Goal: Obtain resource: Download file/media

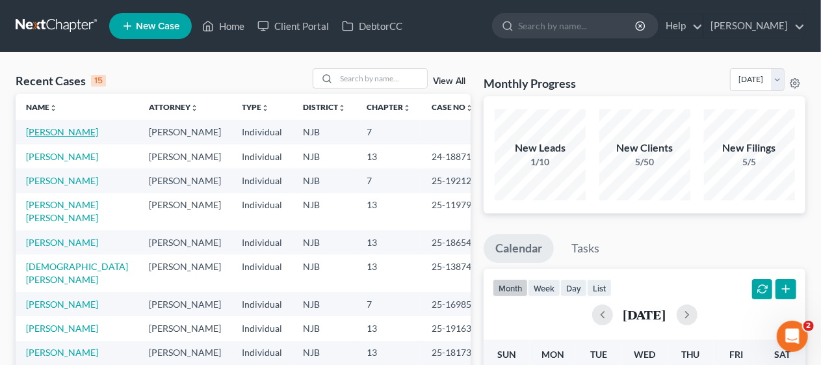
click at [76, 129] on link "[PERSON_NAME]" at bounding box center [62, 131] width 72 height 11
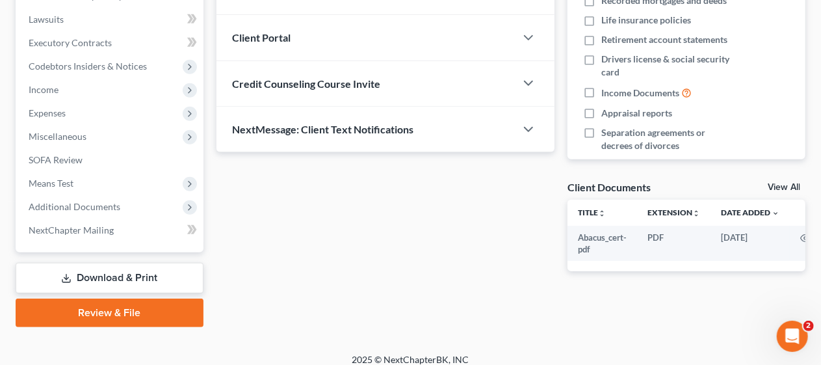
scroll to position [348, 0]
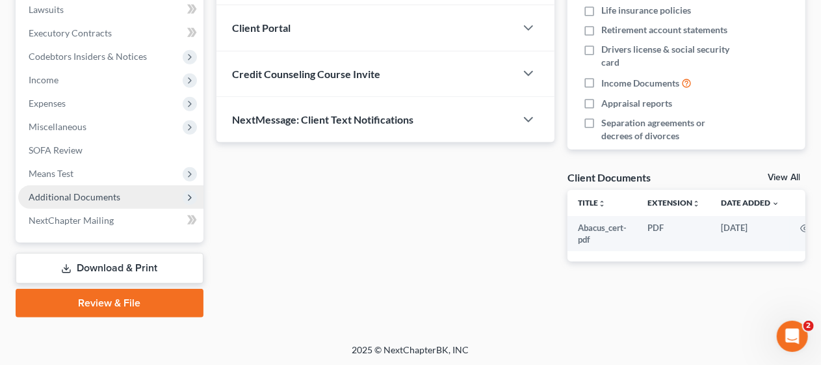
click at [140, 196] on span "Additional Documents" at bounding box center [110, 196] width 185 height 23
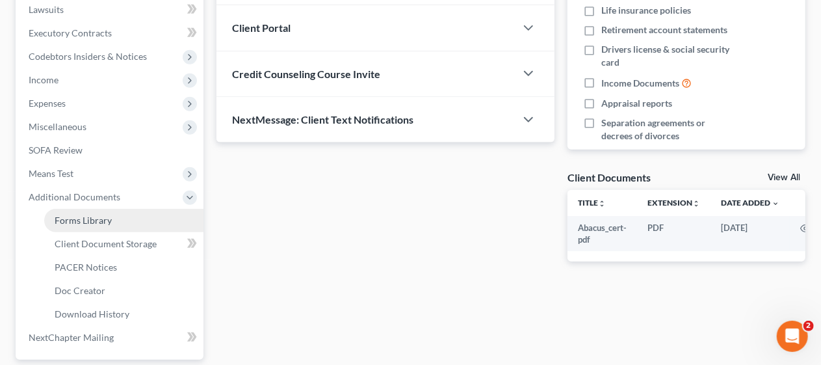
click at [140, 218] on link "Forms Library" at bounding box center [123, 220] width 159 height 23
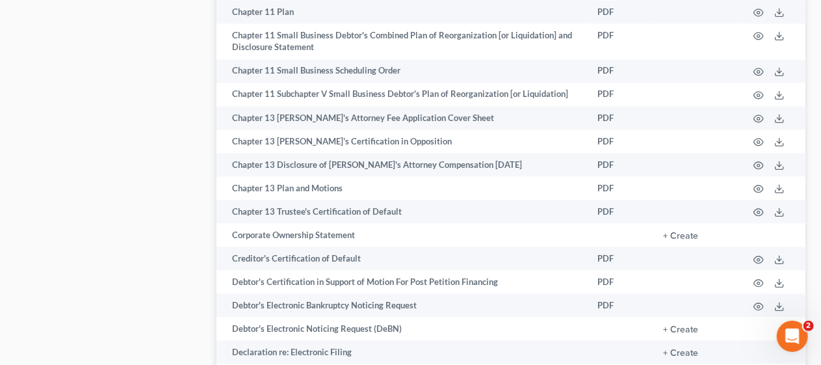
scroll to position [1430, 0]
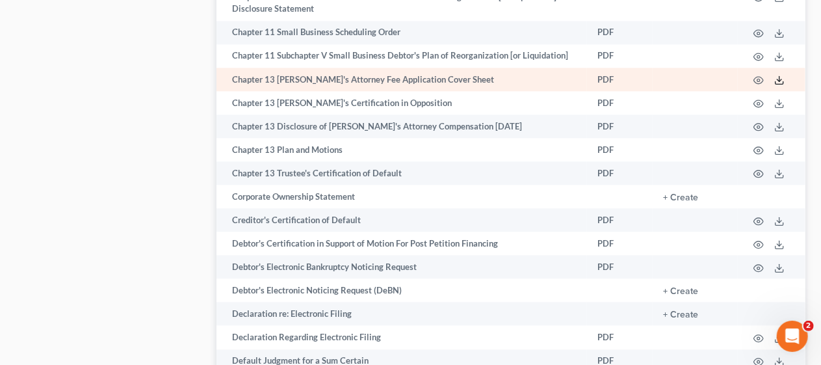
click at [778, 79] on icon at bounding box center [779, 80] width 10 height 10
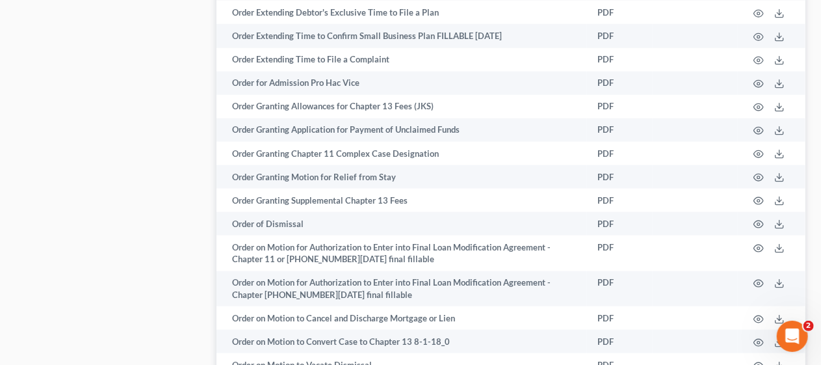
scroll to position [3251, 0]
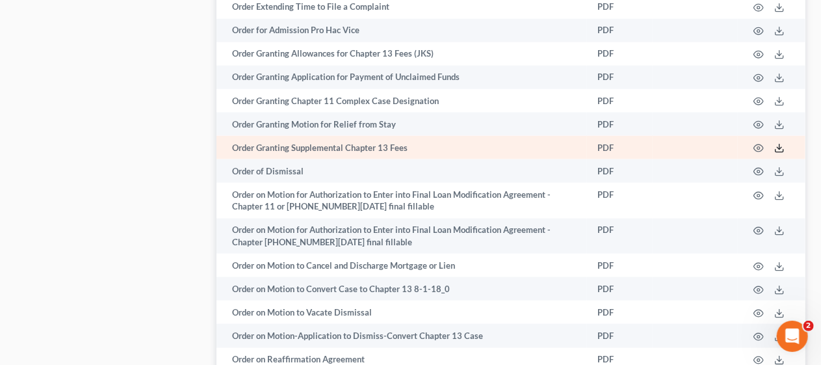
click at [780, 145] on line at bounding box center [780, 146] width 0 height 5
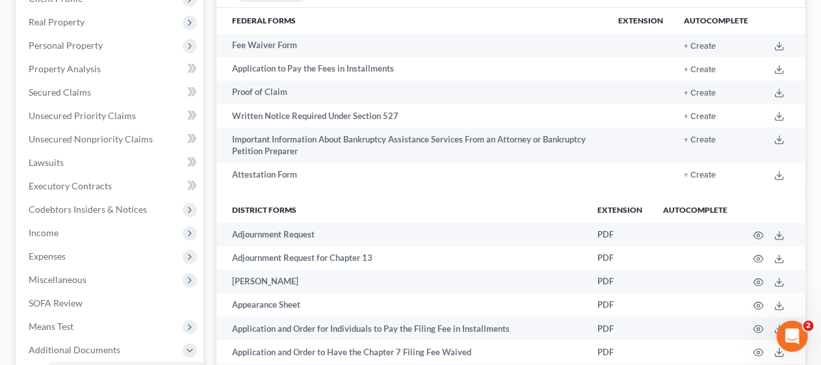
scroll to position [0, 0]
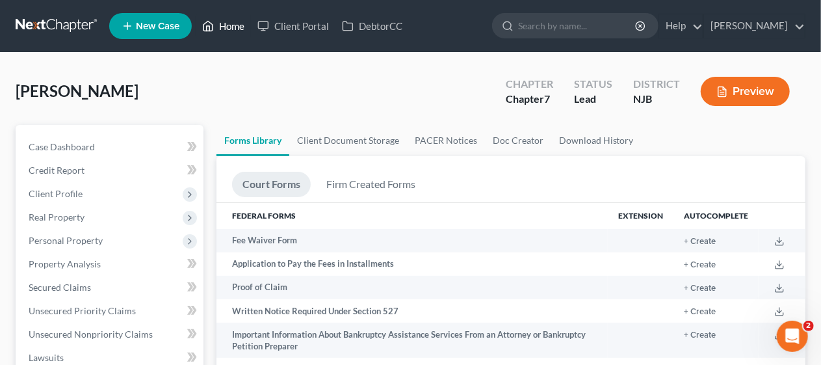
click at [241, 21] on link "Home" at bounding box center [223, 25] width 55 height 23
